Goal: Navigation & Orientation: Find specific page/section

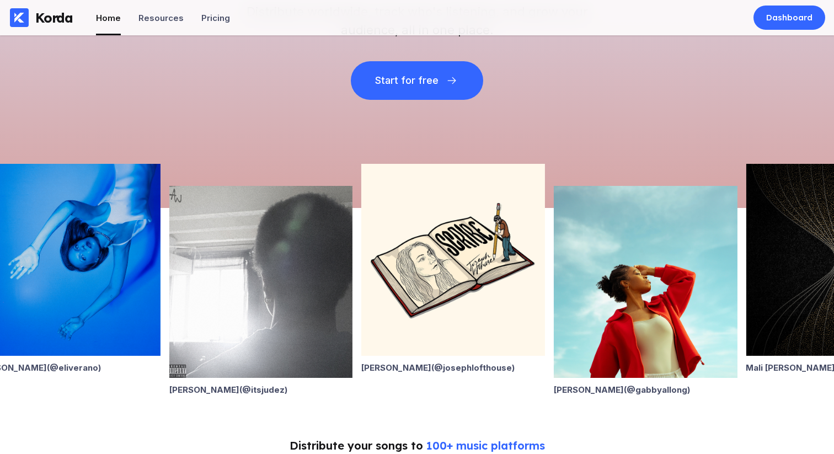
scroll to position [311, 0]
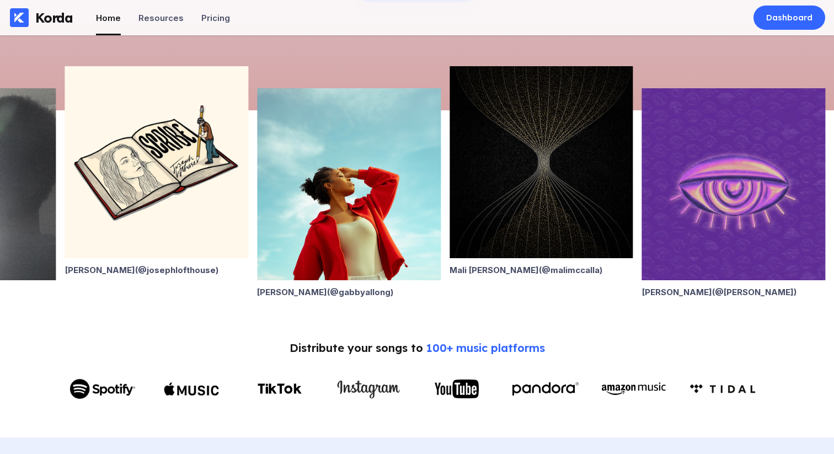
drag, startPoint x: 618, startPoint y: 242, endPoint x: 346, endPoint y: 204, distance: 275.0
click at [346, 204] on img at bounding box center [349, 184] width 184 height 192
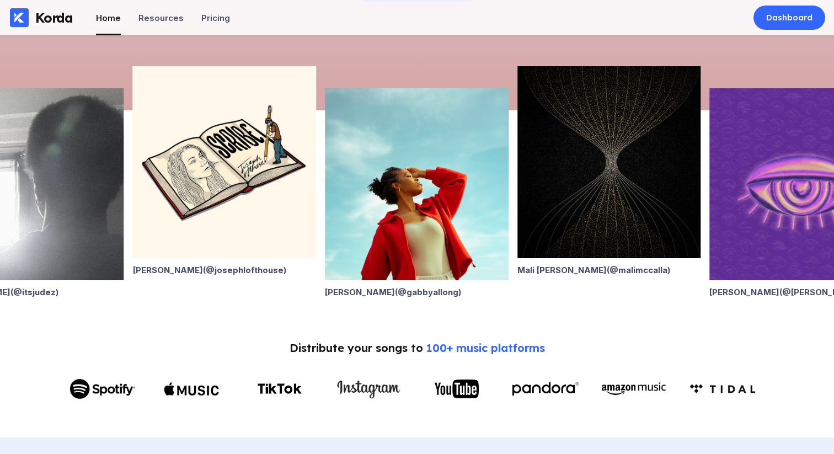
click at [560, 220] on img at bounding box center [609, 162] width 184 height 192
click at [588, 223] on img at bounding box center [609, 162] width 184 height 192
click at [759, 197] on img at bounding box center [802, 184] width 184 height 192
click at [65, 186] on img at bounding box center [32, 184] width 184 height 192
drag, startPoint x: 469, startPoint y: 195, endPoint x: 165, endPoint y: 157, distance: 306.8
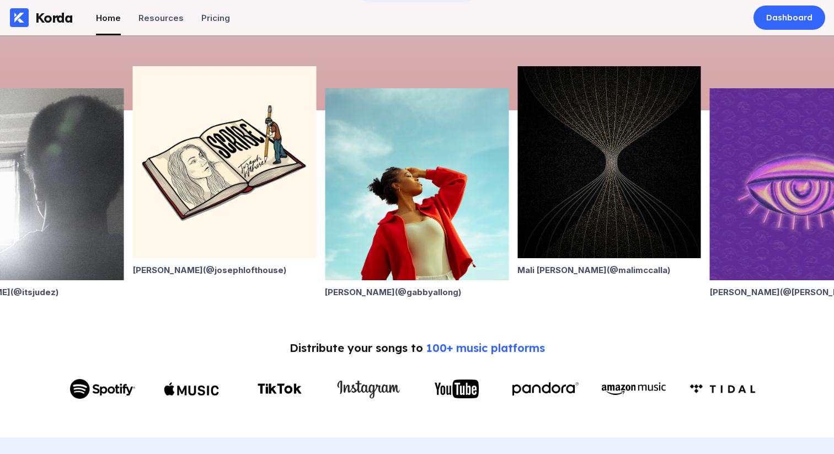
click at [325, 156] on img at bounding box center [417, 184] width 184 height 192
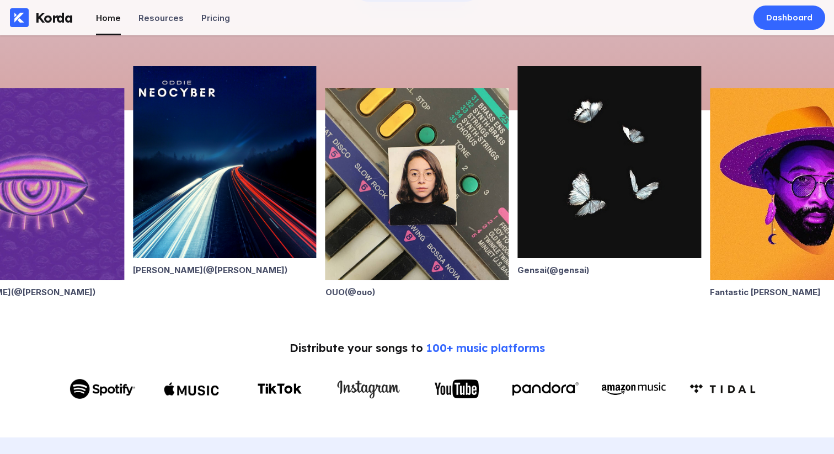
click at [417, 174] on img at bounding box center [417, 184] width 184 height 192
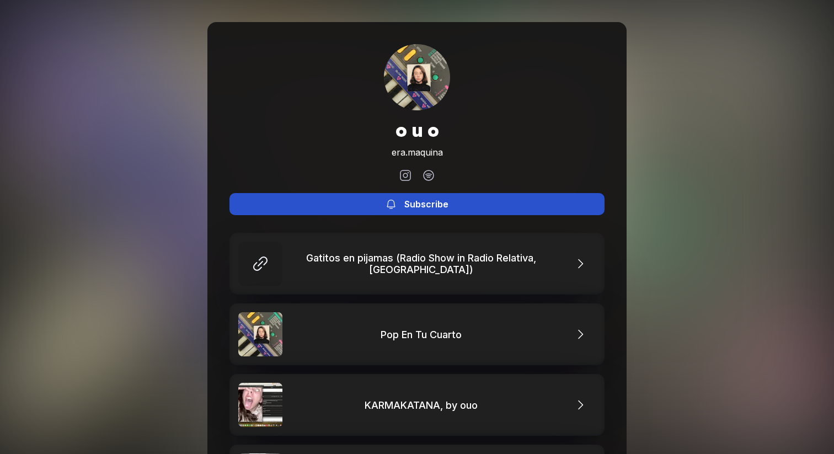
click at [390, 200] on icon at bounding box center [391, 204] width 8 height 9
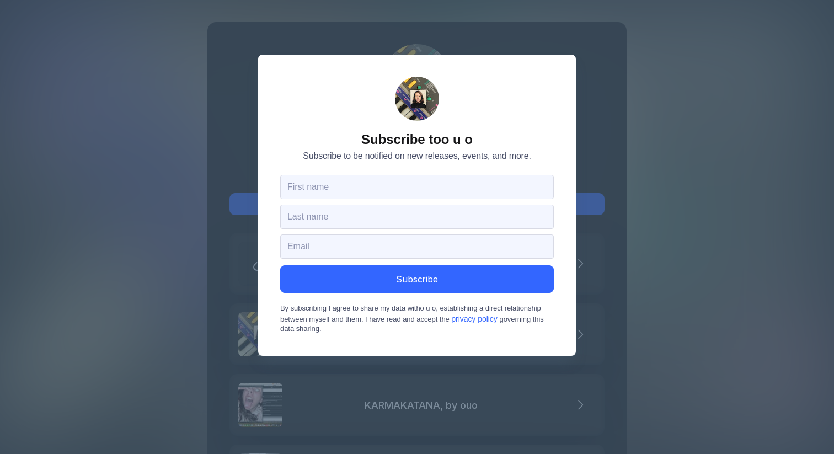
click at [661, 184] on div "Subscribe to o u o Subscribe to be notified on new releases, events, and more. …" at bounding box center [417, 227] width 834 height 454
